Goal: Information Seeking & Learning: Learn about a topic

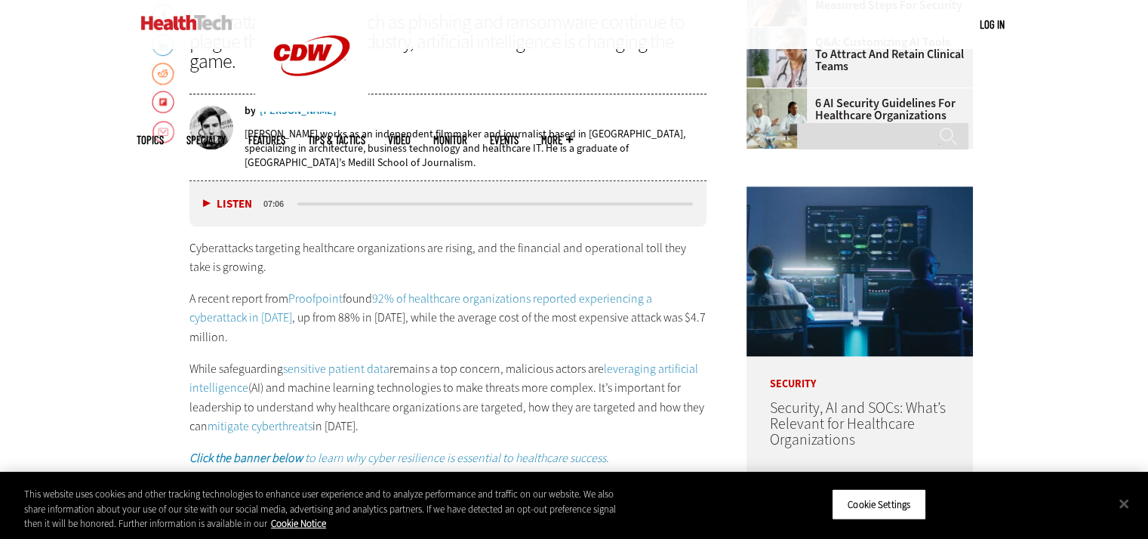
scroll to position [742, 0]
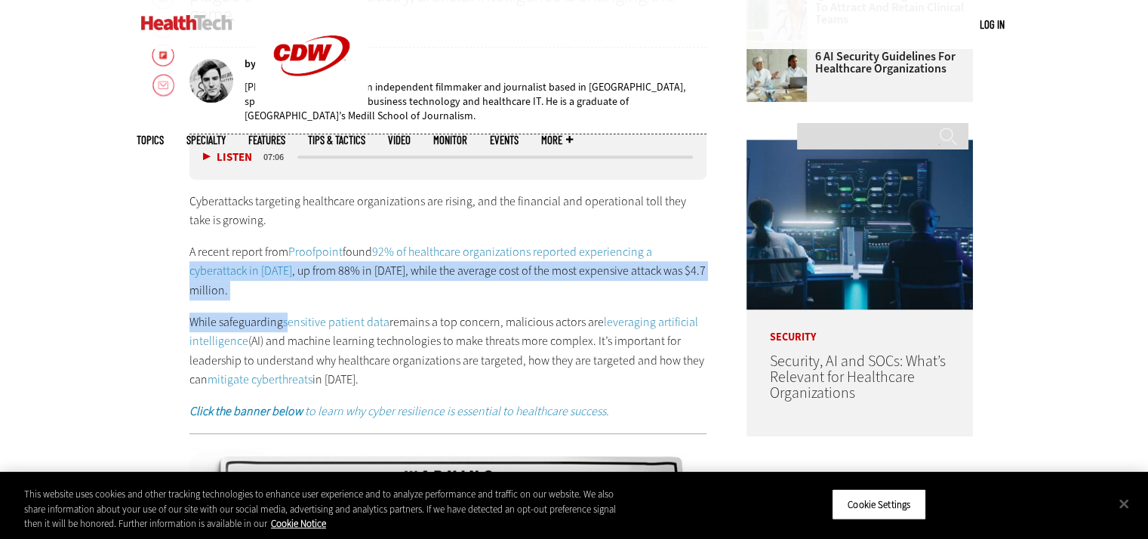
drag, startPoint x: 288, startPoint y: 300, endPoint x: 166, endPoint y: 267, distance: 126.6
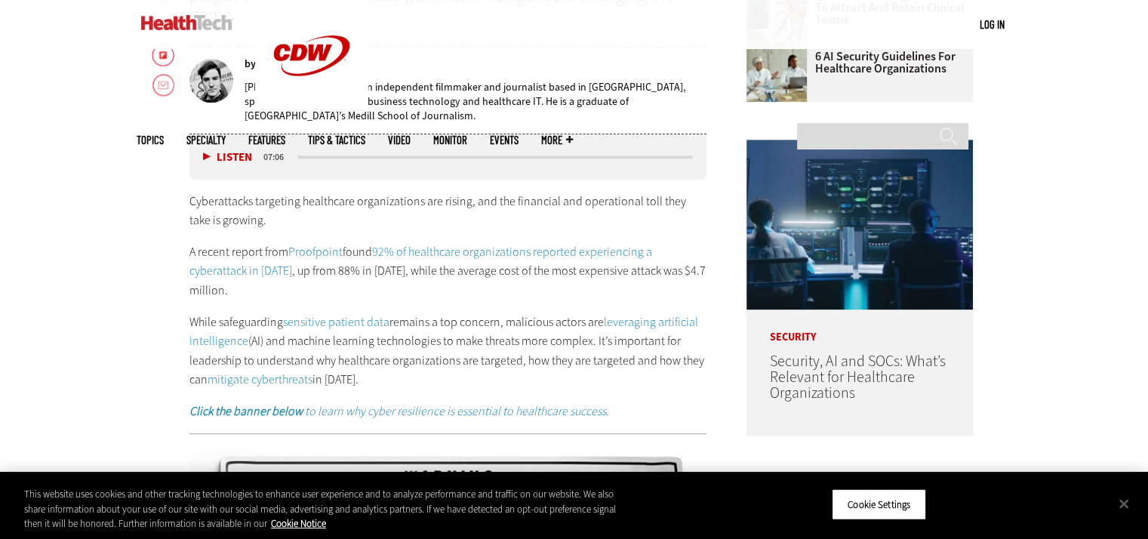
click at [254, 285] on p "A recent report from Proofpoint found 92% of healthcare organizations reported …" at bounding box center [449, 271] width 518 height 58
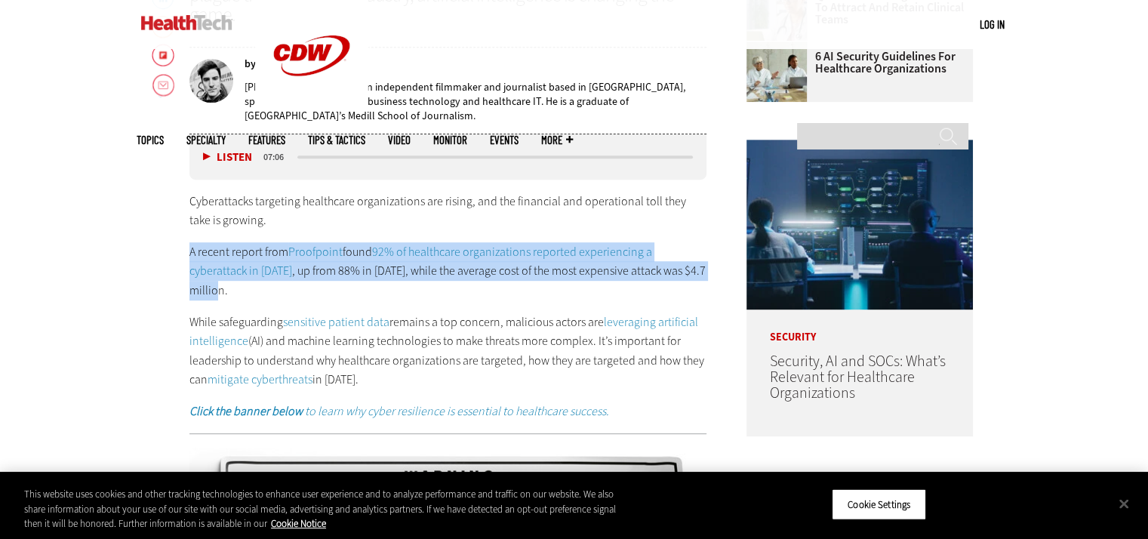
drag, startPoint x: 245, startPoint y: 294, endPoint x: 175, endPoint y: 248, distance: 83.4
copy p "A recent report from Proofpoint found 92% of healthcare organizations reported …"
click at [470, 248] on link "92% of healthcare organizations reported experiencing a cyberattack in [DATE]" at bounding box center [421, 261] width 463 height 35
click at [469, 248] on link "92% of healthcare organizations reported experiencing a cyberattack in [DATE]" at bounding box center [421, 261] width 463 height 35
